Goal: Task Accomplishment & Management: Manage account settings

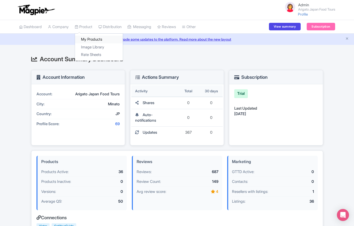
click at [87, 40] on link "My Products" at bounding box center [99, 40] width 48 height 8
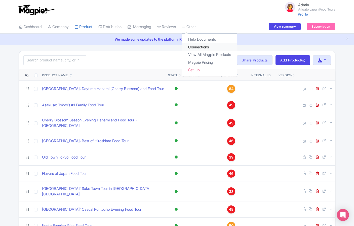
click at [195, 45] on link "Connections" at bounding box center [209, 47] width 55 height 8
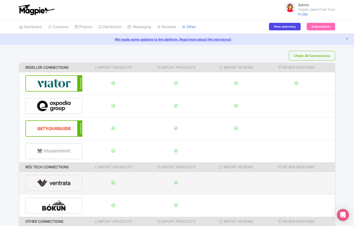
scroll to position [44, 0]
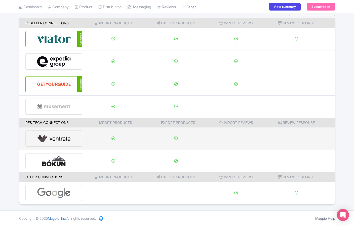
click at [59, 191] on img at bounding box center [54, 193] width 34 height 15
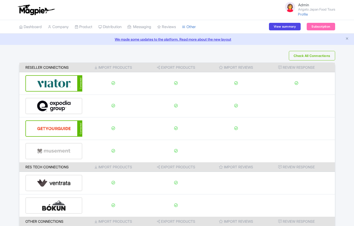
scroll to position [44, 0]
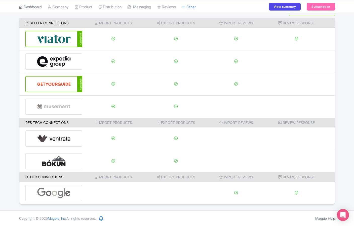
click at [32, 6] on link "Dashboard" at bounding box center [30, 7] width 23 height 14
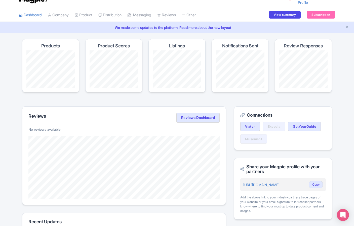
scroll to position [9, 0]
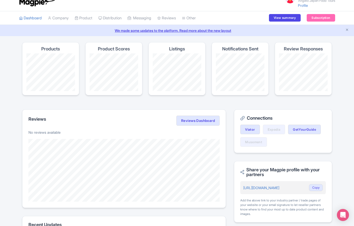
click at [320, 1] on small "Arigato Japan Food Tours" at bounding box center [316, 0] width 37 height 3
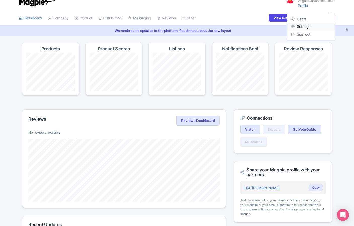
click at [306, 26] on link "Settings" at bounding box center [311, 27] width 48 height 8
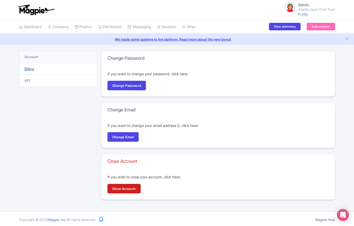
click at [26, 70] on link "Billing" at bounding box center [29, 69] width 10 height 5
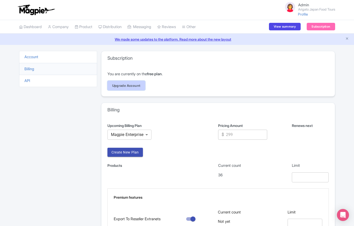
click at [127, 87] on link "Upgrade Account" at bounding box center [126, 86] width 38 height 10
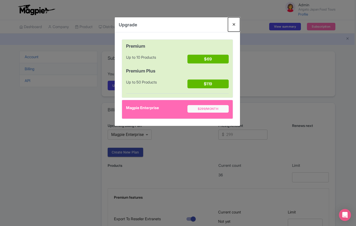
click at [234, 23] on button "Close" at bounding box center [234, 24] width 12 height 14
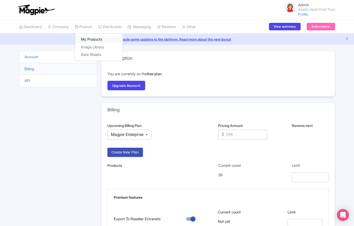
click at [90, 41] on link "My Products" at bounding box center [99, 40] width 48 height 8
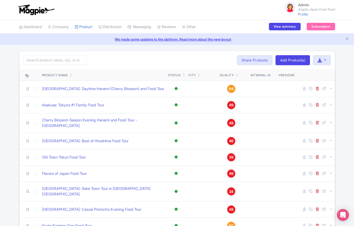
click at [310, 10] on small "Arigato Japan Food Tours" at bounding box center [316, 9] width 37 height 3
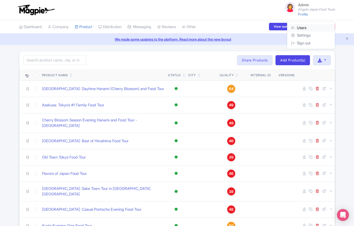
click at [297, 27] on link "Users" at bounding box center [311, 28] width 48 height 8
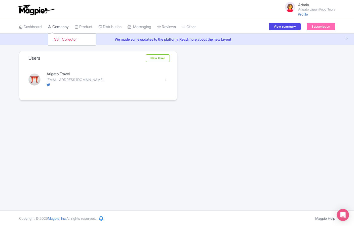
click at [60, 28] on link "Company" at bounding box center [58, 27] width 21 height 14
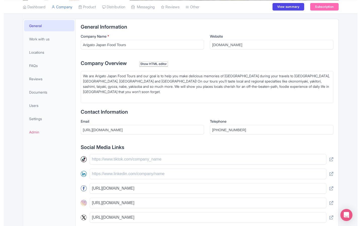
scroll to position [103, 0]
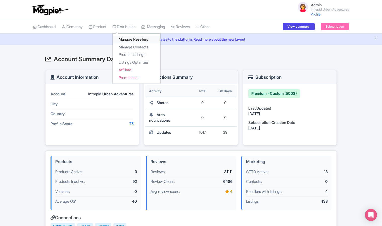
click at [127, 38] on link "Manage Resellers" at bounding box center [137, 40] width 48 height 8
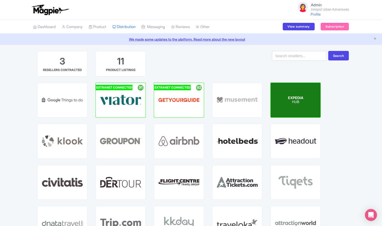
click at [295, 100] on p "HUB" at bounding box center [295, 102] width 15 height 4
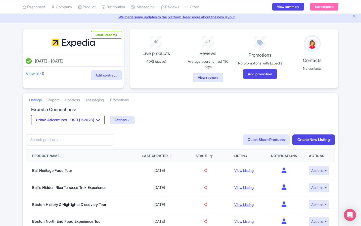
scroll to position [31, 0]
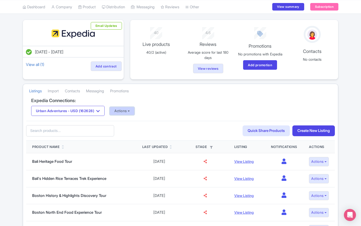
click at [132, 115] on button "Actions" at bounding box center [122, 111] width 25 height 8
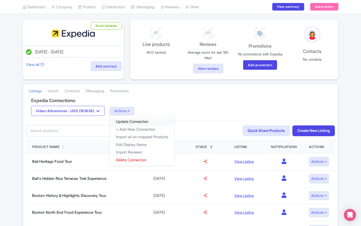
click at [136, 123] on link "Update Connection" at bounding box center [142, 122] width 64 height 8
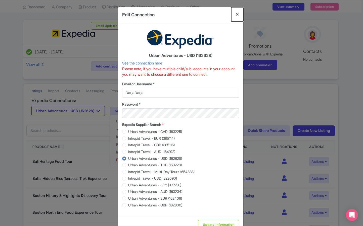
click at [238, 16] on button "Close" at bounding box center [237, 14] width 12 height 14
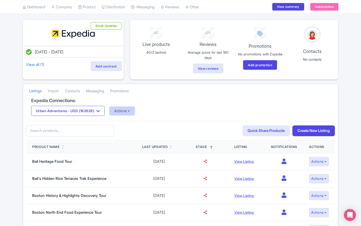
click at [121, 114] on button "Actions" at bounding box center [122, 111] width 25 height 8
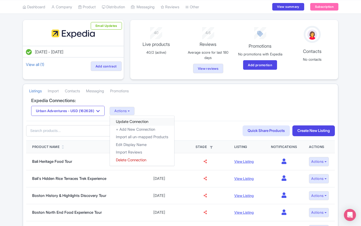
click at [127, 123] on link "Update Connection" at bounding box center [142, 122] width 64 height 8
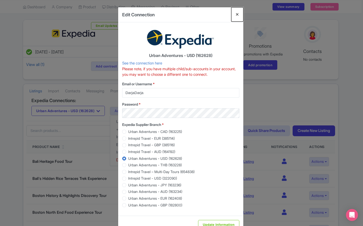
click at [235, 17] on button "Close" at bounding box center [237, 14] width 12 height 14
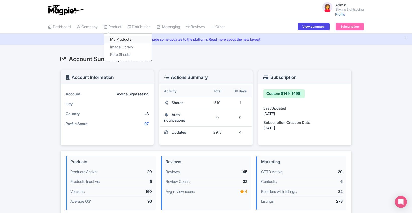
click at [119, 38] on link "My Products" at bounding box center [128, 40] width 48 height 8
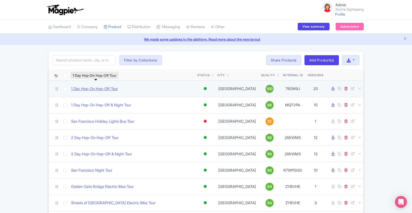
click at [95, 89] on link "1 Day Hop-On Hop-Off Tour" at bounding box center [94, 89] width 47 height 6
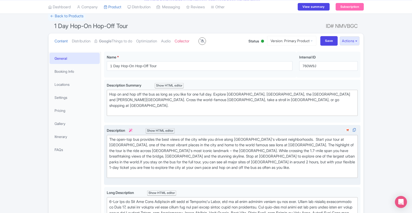
scroll to position [38, 0]
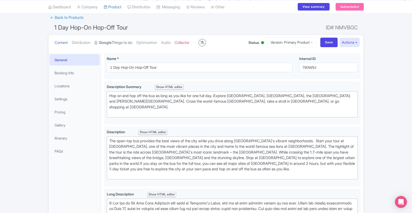
click at [120, 47] on link "Google Things to do" at bounding box center [113, 43] width 38 height 16
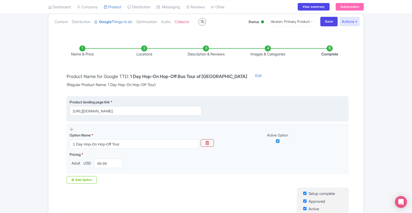
scroll to position [60, 0]
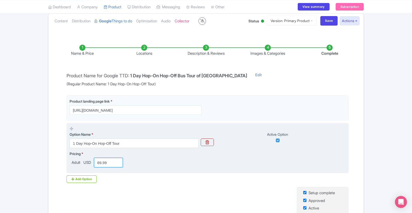
click at [110, 163] on input "69.99" at bounding box center [108, 163] width 29 height 10
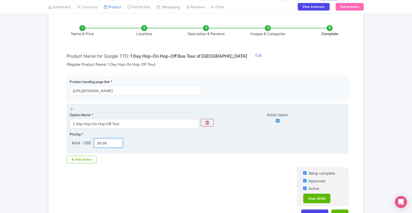
scroll to position [86, 0]
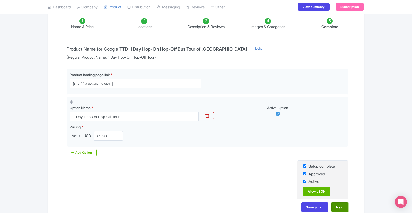
click at [339, 210] on button "Next" at bounding box center [339, 208] width 17 height 10
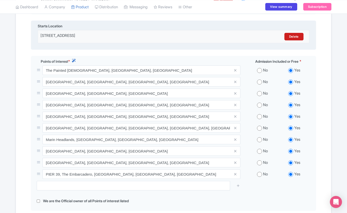
scroll to position [181, 0]
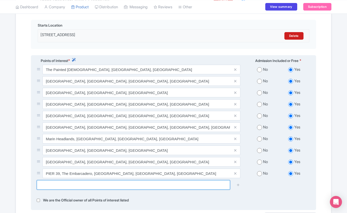
click at [197, 186] on input "text" at bounding box center [133, 185] width 193 height 10
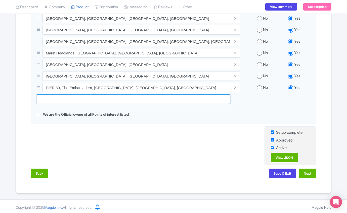
scroll to position [267, 0]
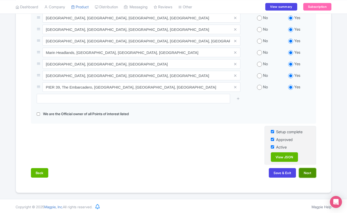
click at [305, 174] on button "Next" at bounding box center [307, 173] width 17 height 10
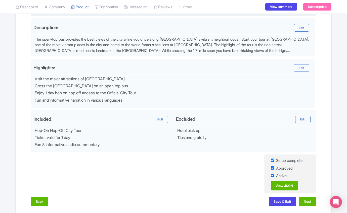
scroll to position [187, 0]
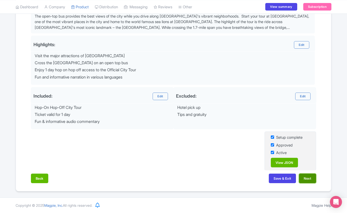
click at [308, 180] on button "Next" at bounding box center [307, 179] width 17 height 10
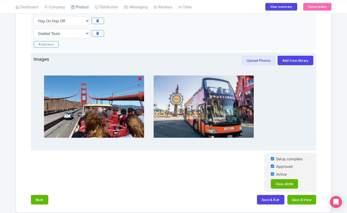
scroll to position [159, 0]
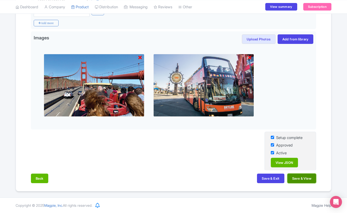
click at [297, 183] on button "Save & View" at bounding box center [301, 179] width 29 height 10
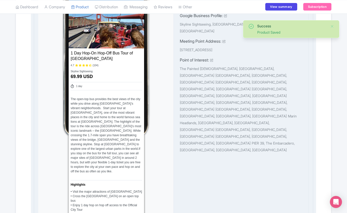
scroll to position [258, 0]
